Goal: Task Accomplishment & Management: Manage account settings

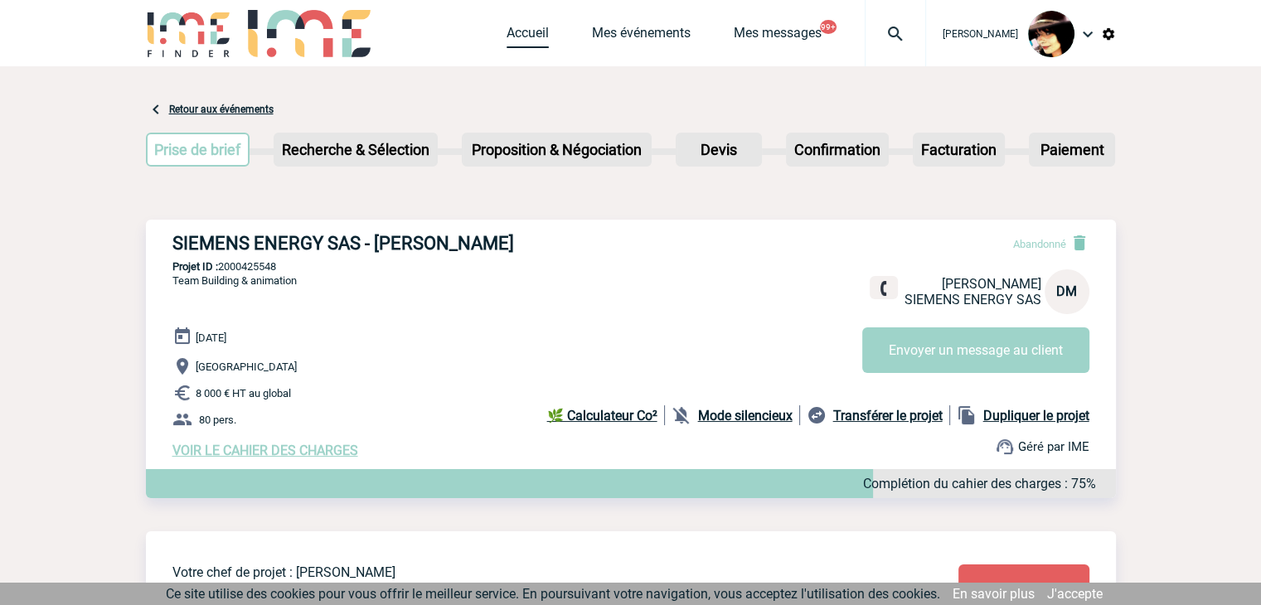
click at [508, 34] on link "Accueil" at bounding box center [528, 36] width 42 height 23
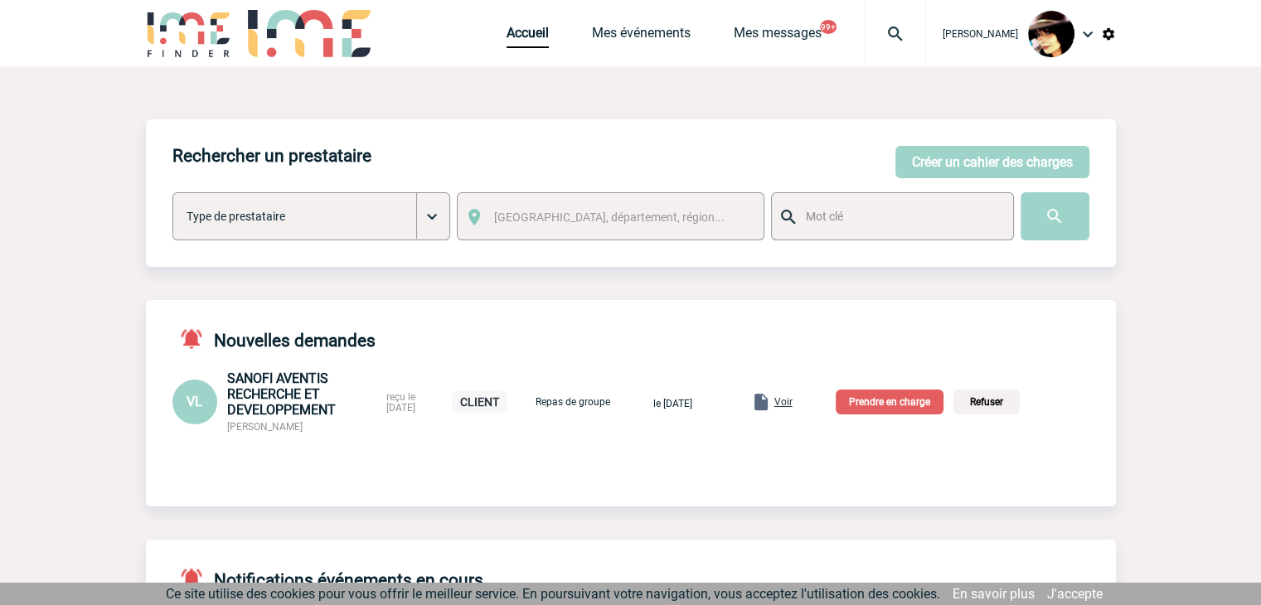
click at [793, 402] on span "Voir" at bounding box center [784, 402] width 18 height 12
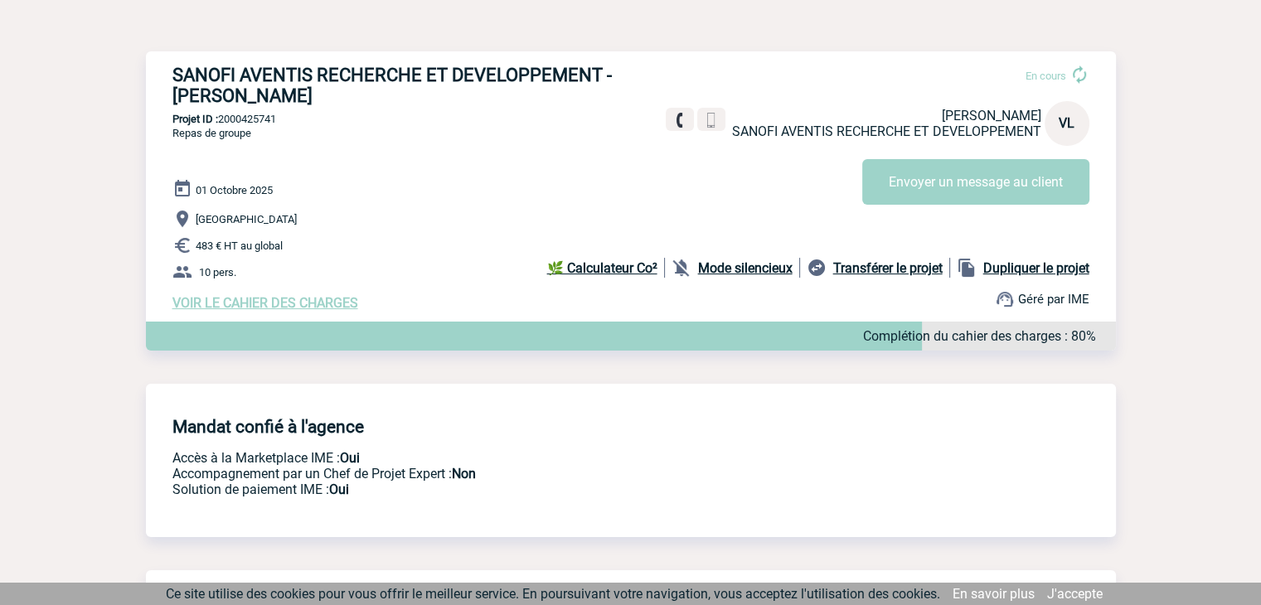
scroll to position [166, 0]
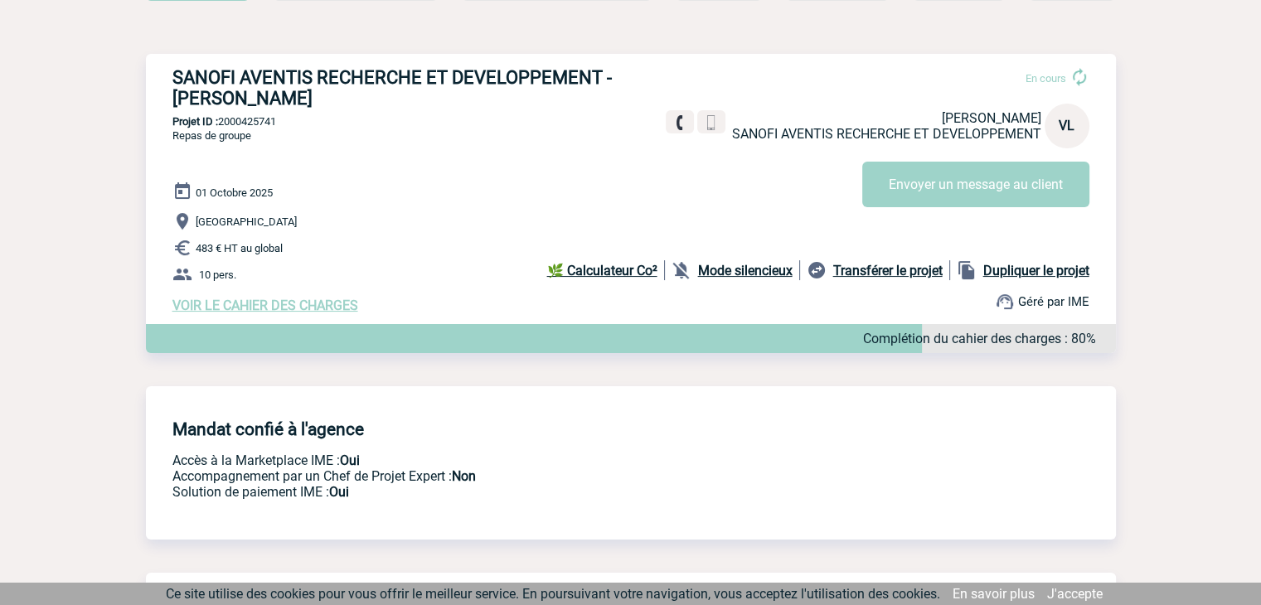
click at [327, 306] on span "VOIR LE CAHIER DES CHARGES" at bounding box center [265, 306] width 186 height 16
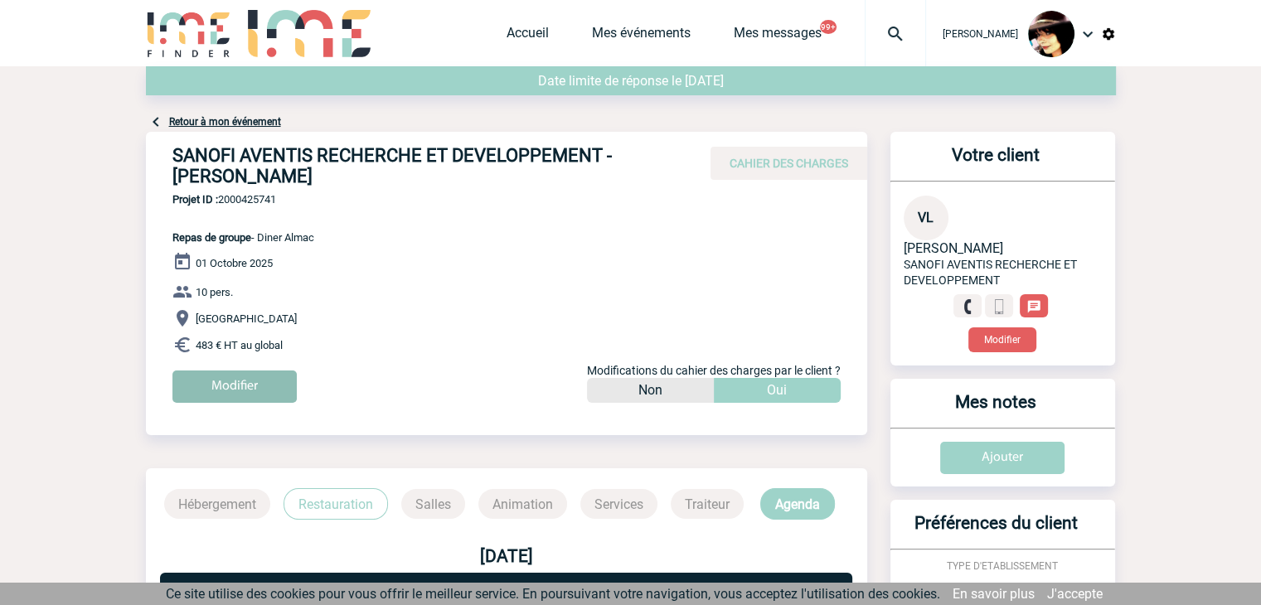
click at [259, 389] on input "Modifier" at bounding box center [234, 387] width 124 height 32
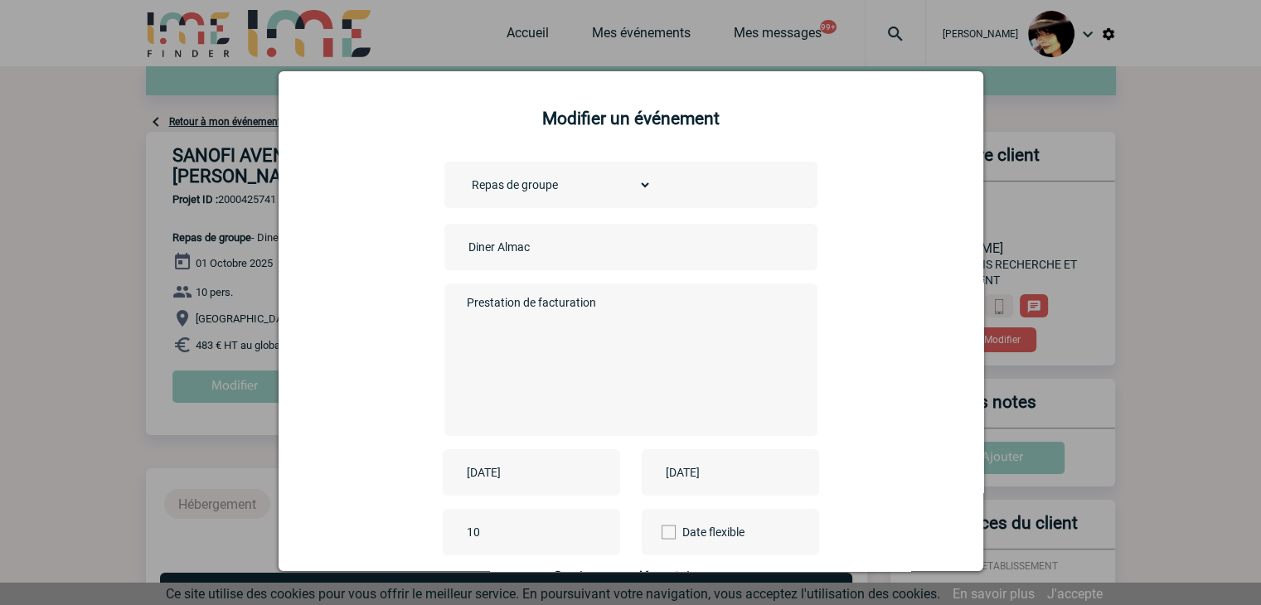
click at [452, 250] on div "Diner Almac" at bounding box center [630, 247] width 373 height 46
click at [464, 246] on input "Diner Almac" at bounding box center [580, 247] width 232 height 22
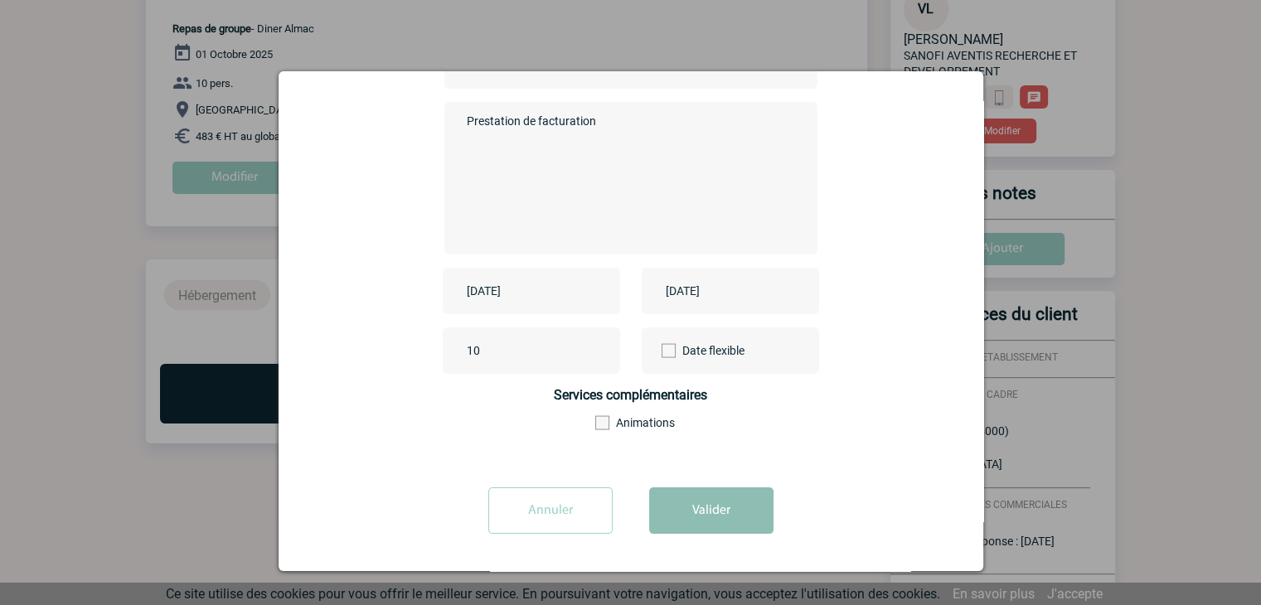
scroll to position [332, 0]
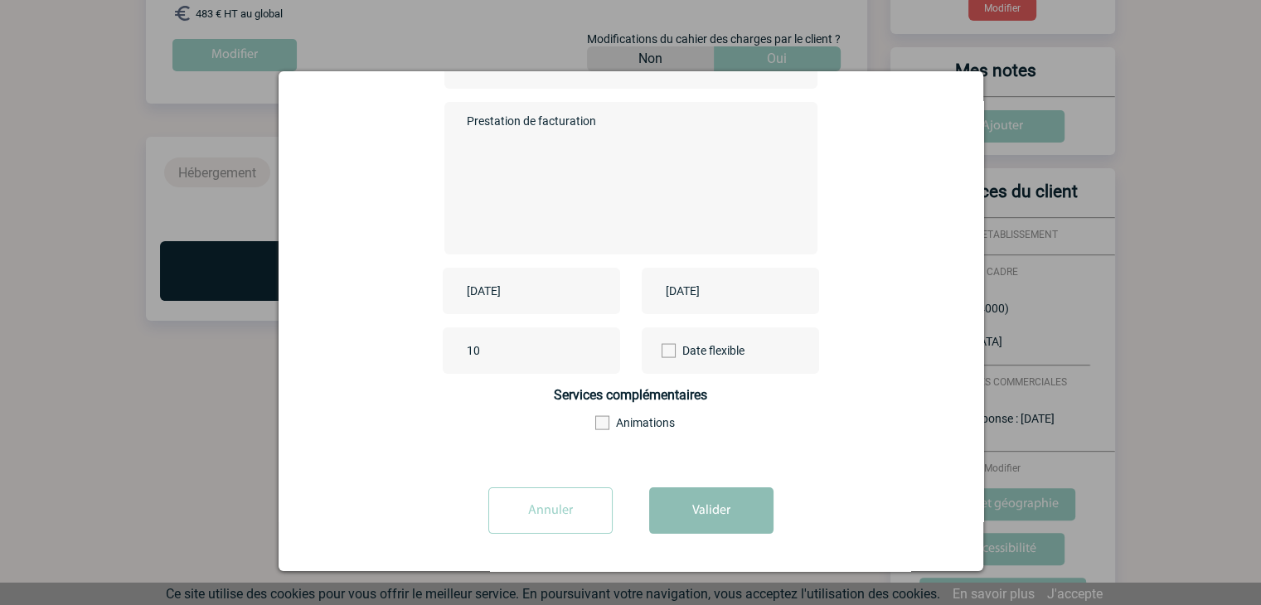
type input "CENTRALISATION - Diner Almac"
click at [683, 506] on button "Valider" at bounding box center [711, 511] width 124 height 46
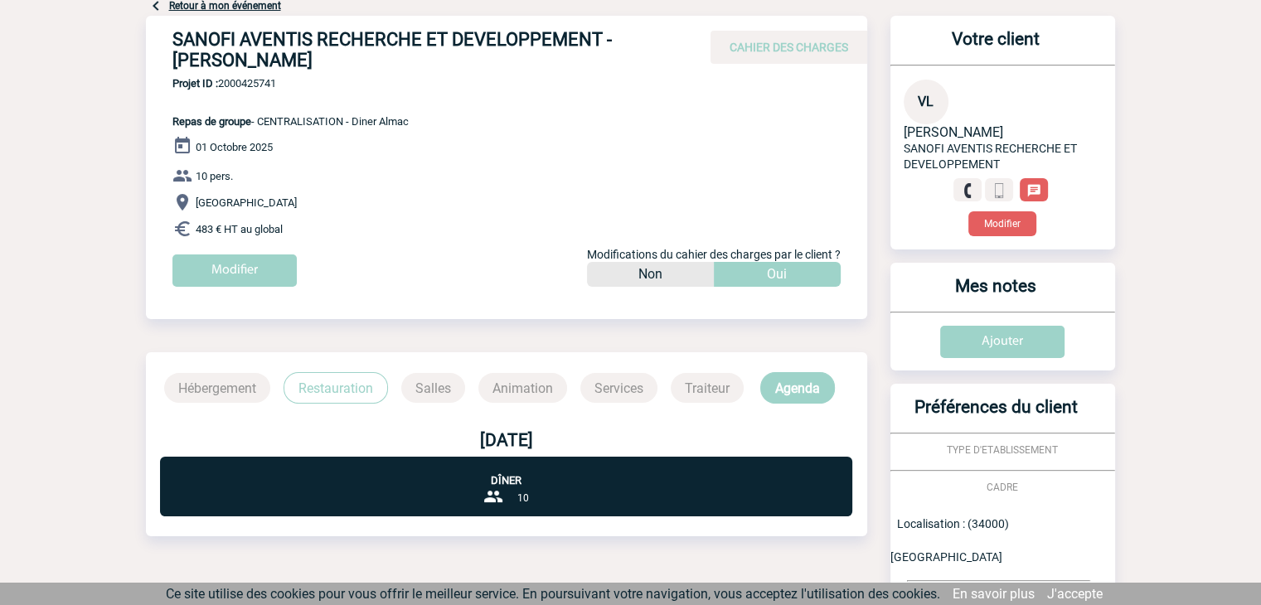
scroll to position [0, 0]
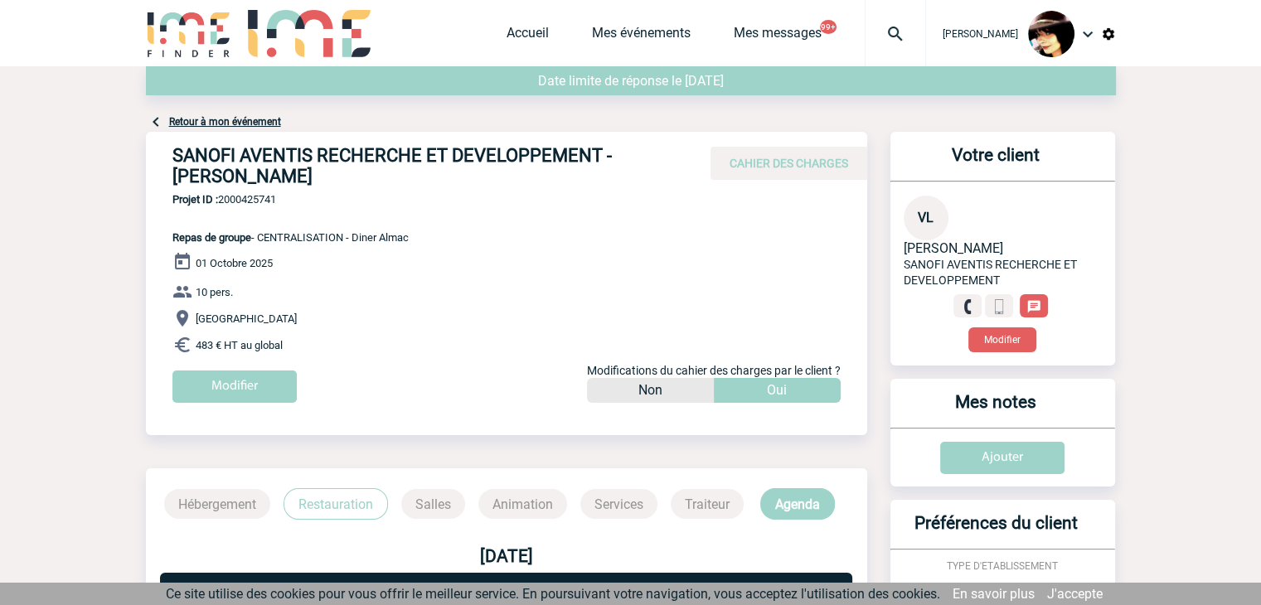
click at [507, 22] on div "Accueil Mes événements Mes messages 99+ Projet, client Projet, client" at bounding box center [717, 33] width 420 height 66
click at [510, 29] on link "Accueil" at bounding box center [528, 36] width 42 height 23
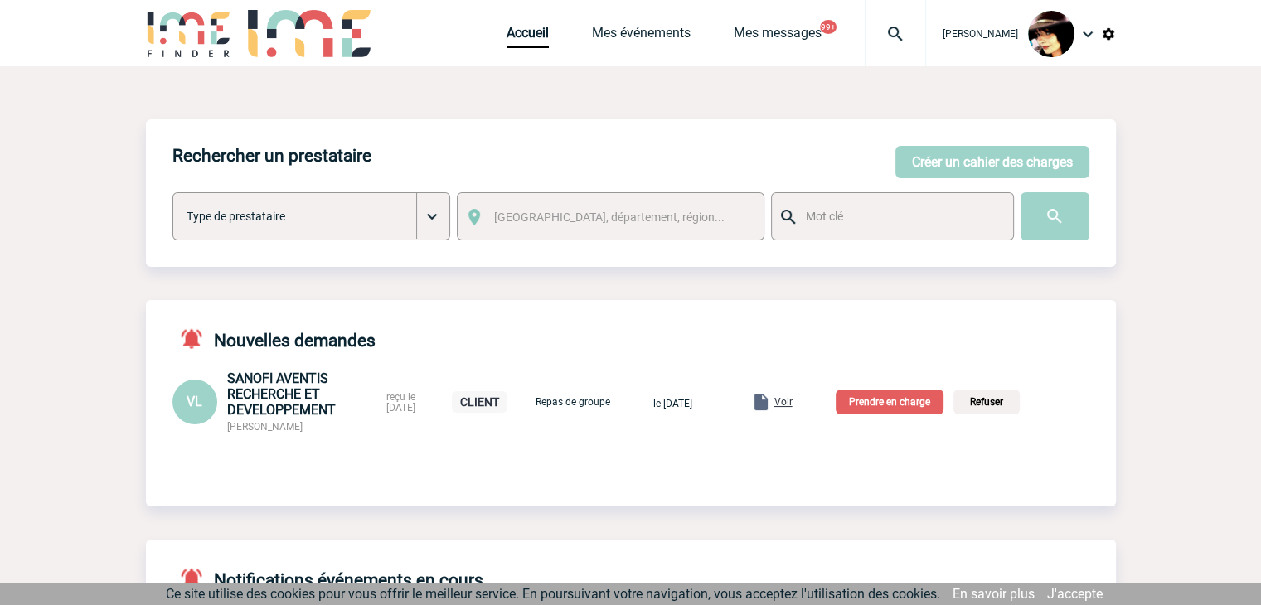
click at [887, 402] on p "Prendre en charge" at bounding box center [890, 402] width 108 height 25
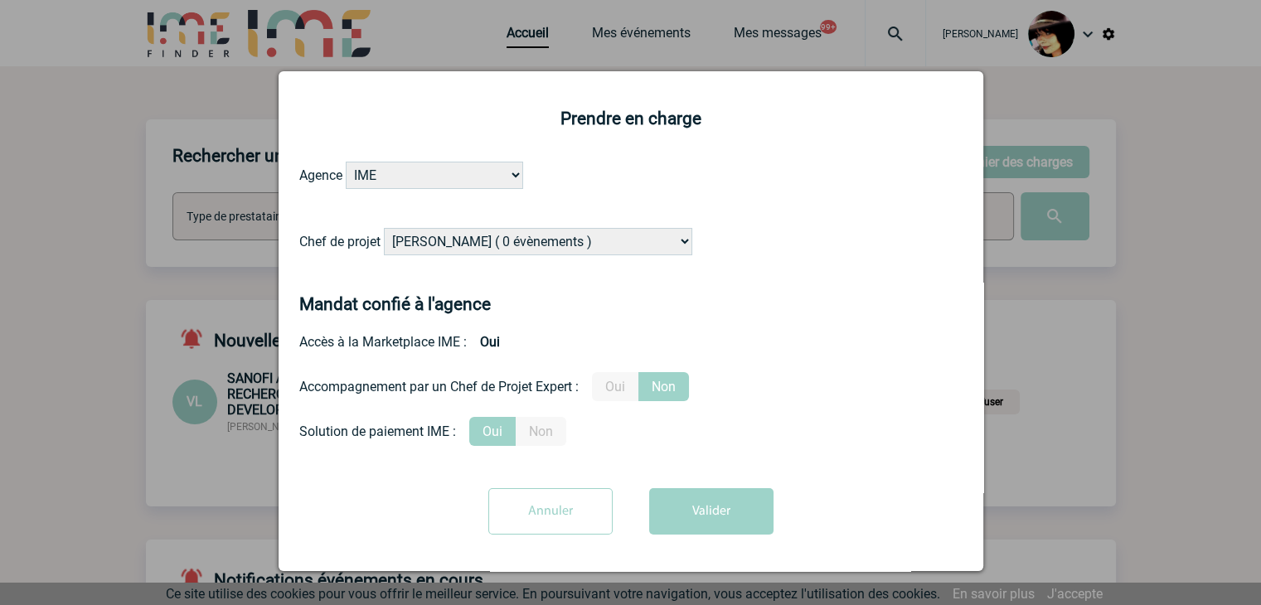
click at [474, 249] on select "[PERSON_NAME] ( 0 évènements ) [PERSON_NAME] ( 182 évènements ) [PERSON_NAME] (…" at bounding box center [538, 241] width 308 height 27
select select "121547"
click at [474, 249] on select "[PERSON_NAME] ( 0 évènements ) [PERSON_NAME] ( 182 évènements ) [PERSON_NAME] (…" at bounding box center [538, 241] width 308 height 27
click at [703, 521] on button "Valider" at bounding box center [711, 511] width 124 height 46
